Goal: Transaction & Acquisition: Purchase product/service

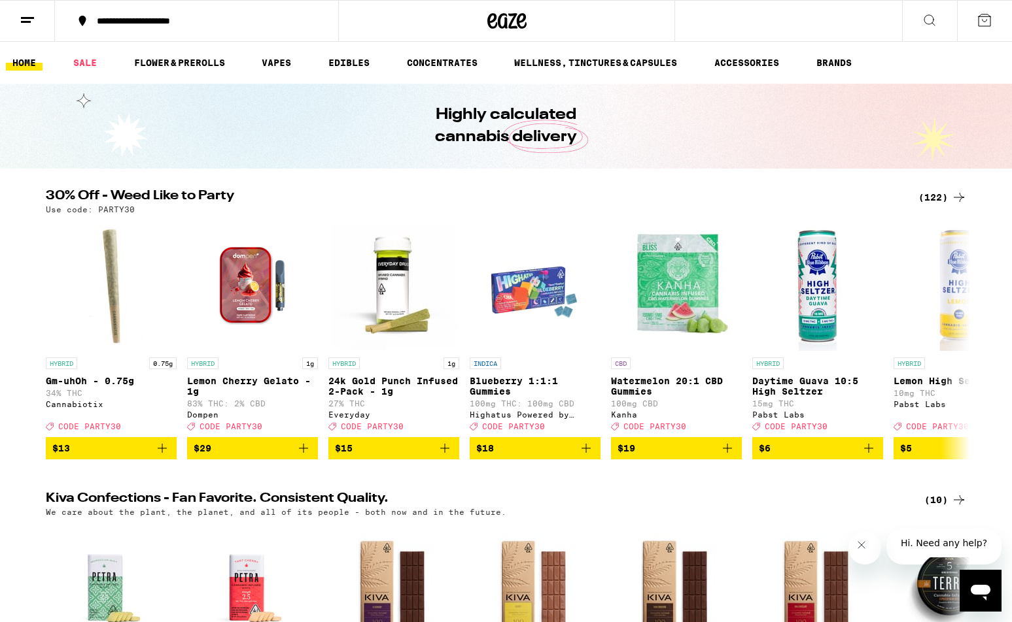
click at [934, 198] on div "(122)" at bounding box center [942, 198] width 48 height 16
